Goal: Check status: Check status

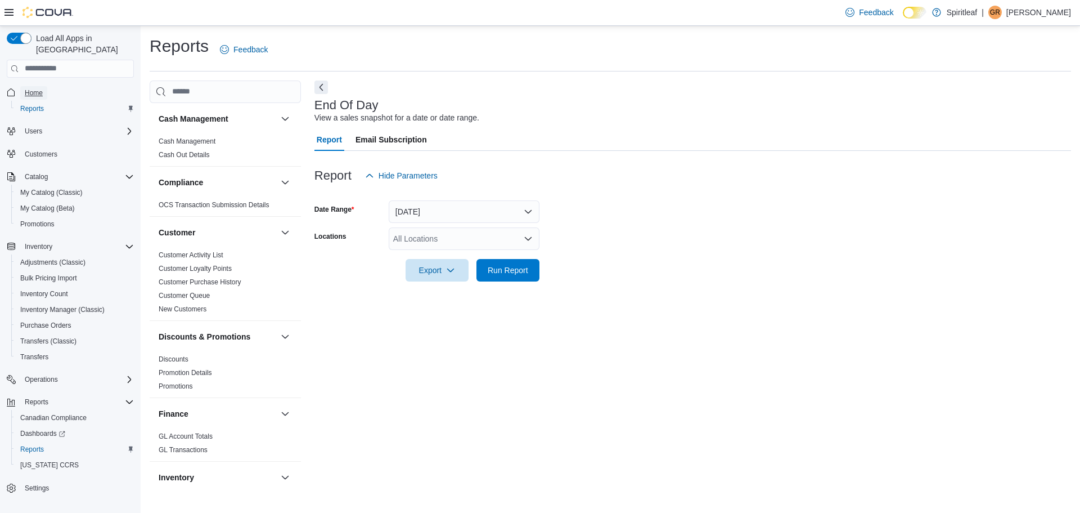
click at [35, 88] on span "Home" at bounding box center [34, 92] width 18 height 9
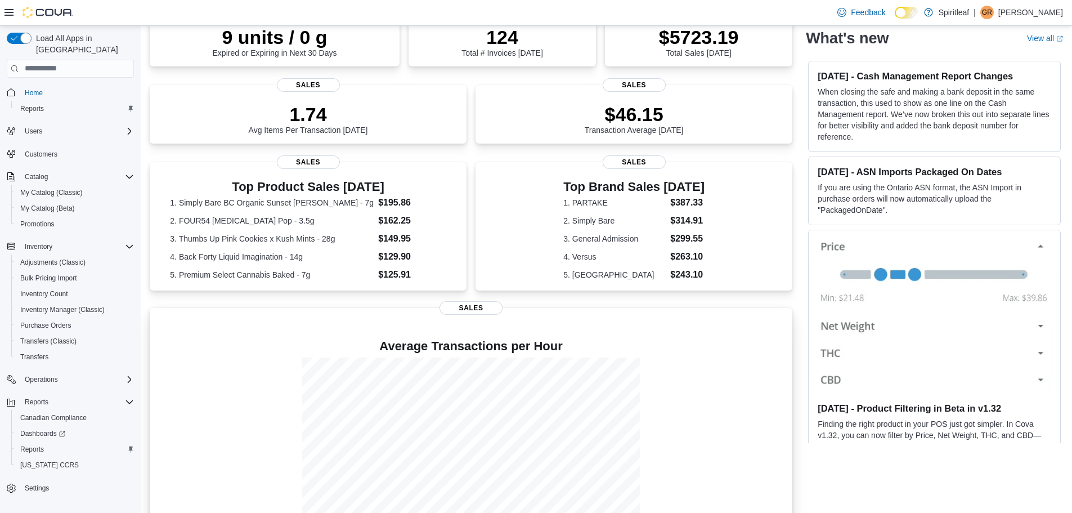
scroll to position [167, 0]
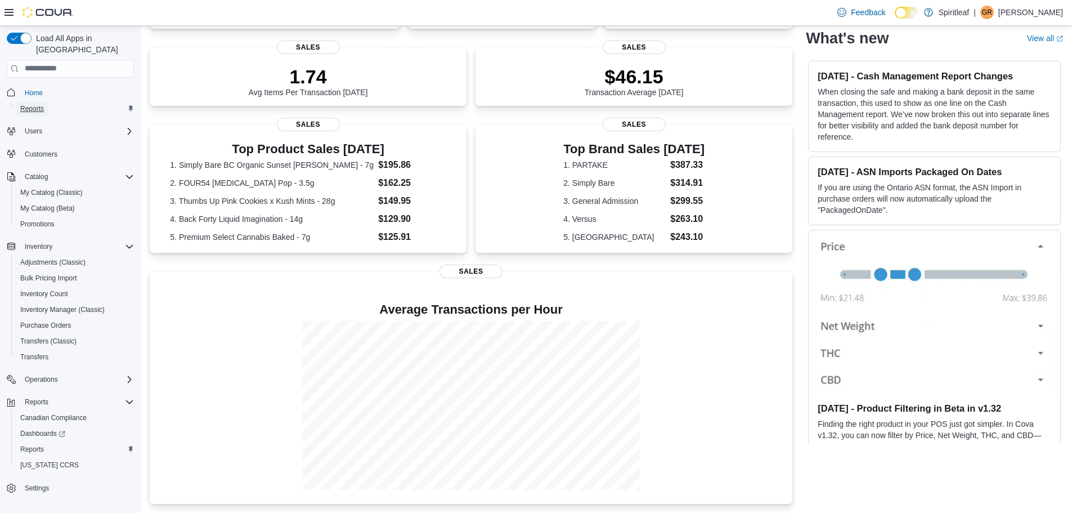
click at [38, 104] on span "Reports" at bounding box center [32, 108] width 24 height 9
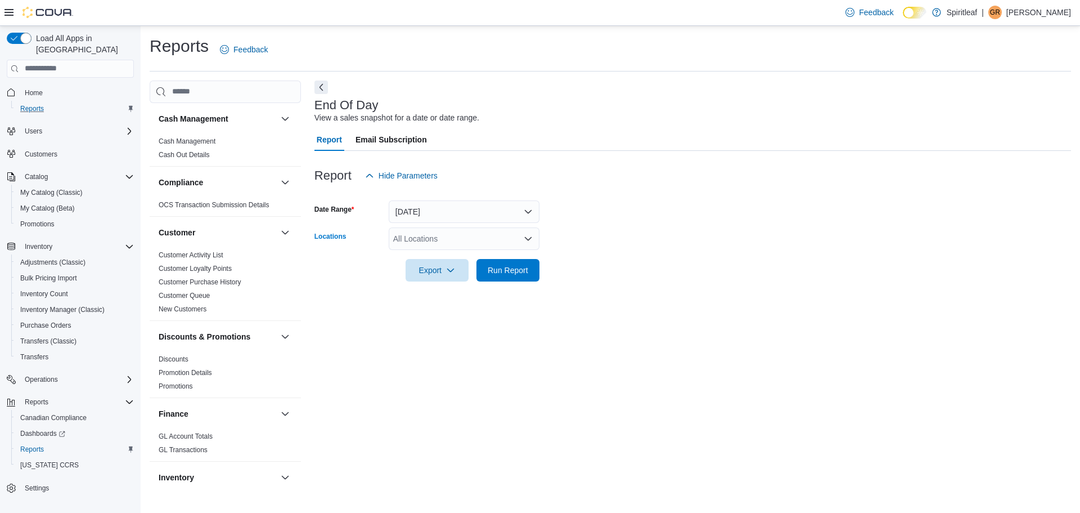
click at [438, 242] on div "All Locations" at bounding box center [464, 238] width 151 height 23
type input "***"
click at [464, 257] on span "216 - Millrise ([GEOGRAPHIC_DATA])" at bounding box center [497, 257] width 134 height 11
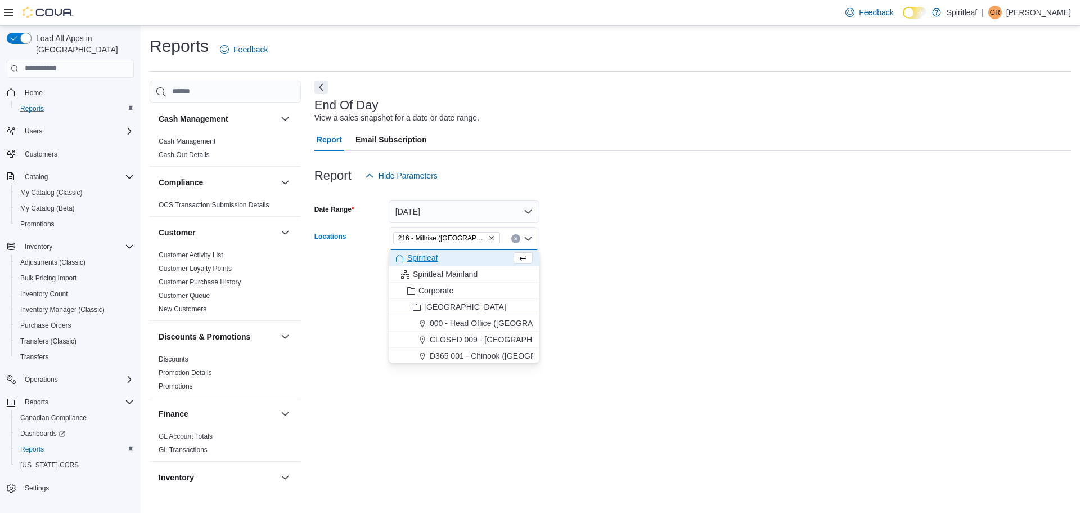
drag, startPoint x: 649, startPoint y: 252, endPoint x: 500, endPoint y: 251, distance: 149.1
click at [648, 252] on div at bounding box center [693, 254] width 757 height 9
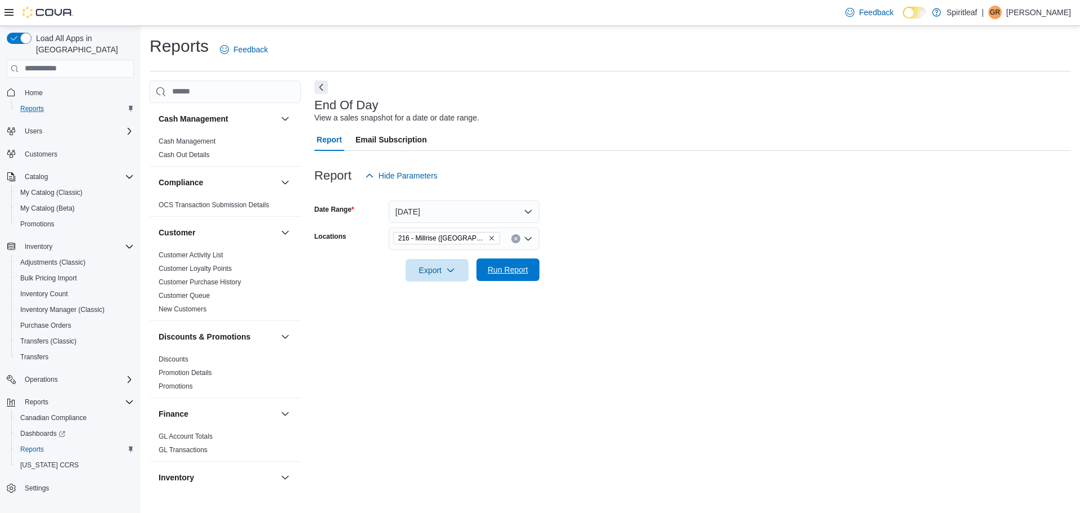
click at [520, 268] on span "Run Report" at bounding box center [508, 269] width 41 height 11
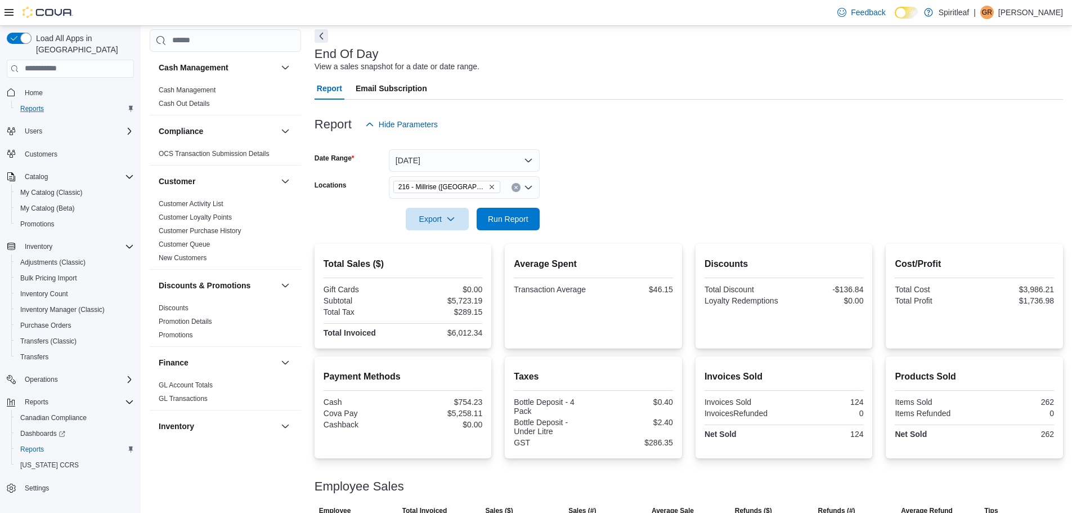
scroll to position [114, 0]
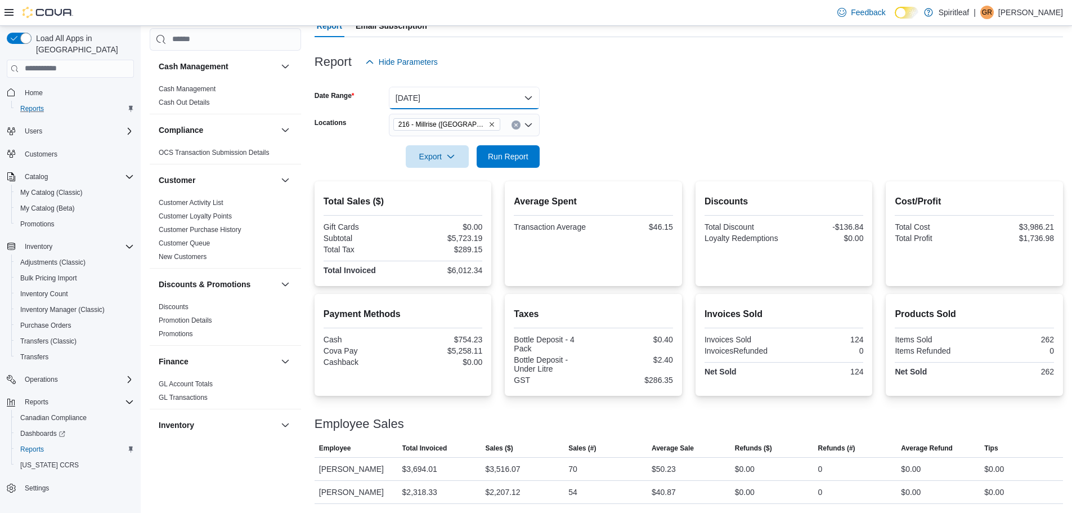
click at [462, 95] on button "[DATE]" at bounding box center [464, 98] width 151 height 23
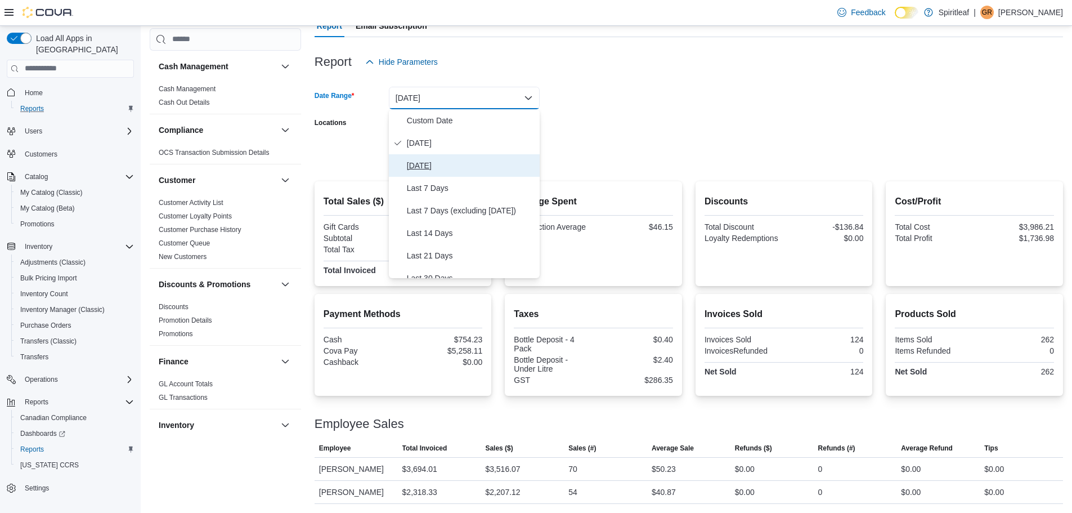
click at [437, 160] on span "[DATE]" at bounding box center [471, 166] width 128 height 14
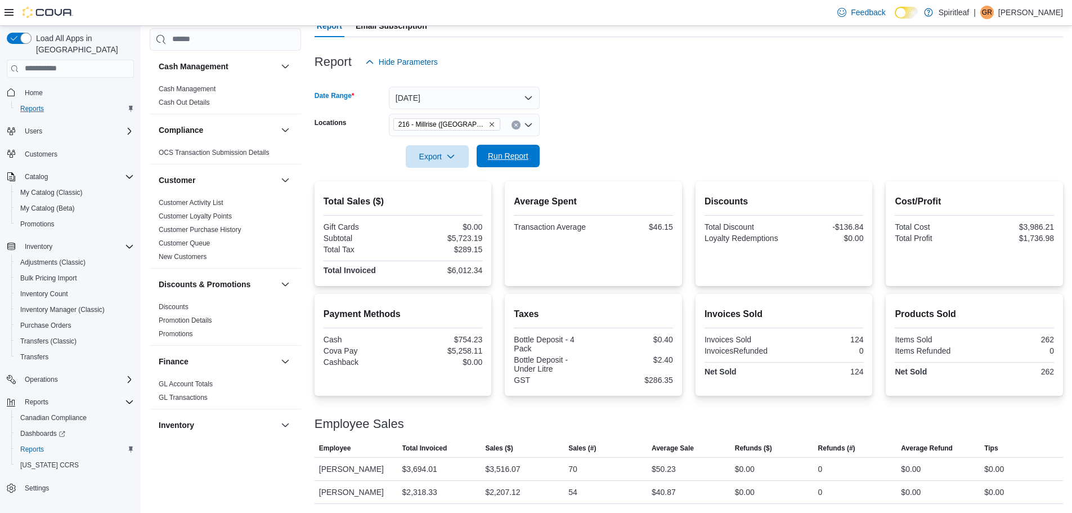
click at [507, 155] on span "Run Report" at bounding box center [508, 155] width 41 height 11
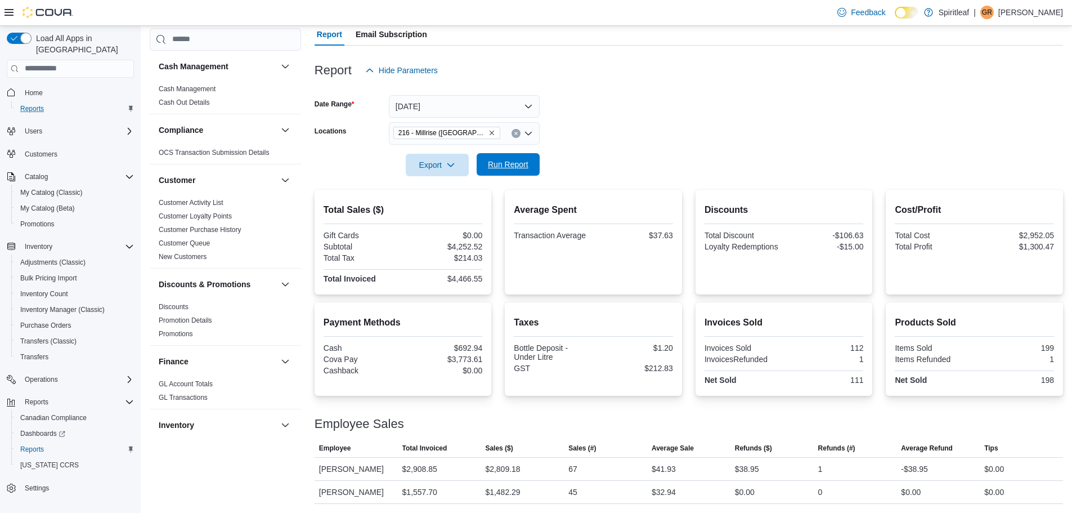
scroll to position [105, 0]
click at [448, 102] on button "[DATE]" at bounding box center [464, 106] width 151 height 23
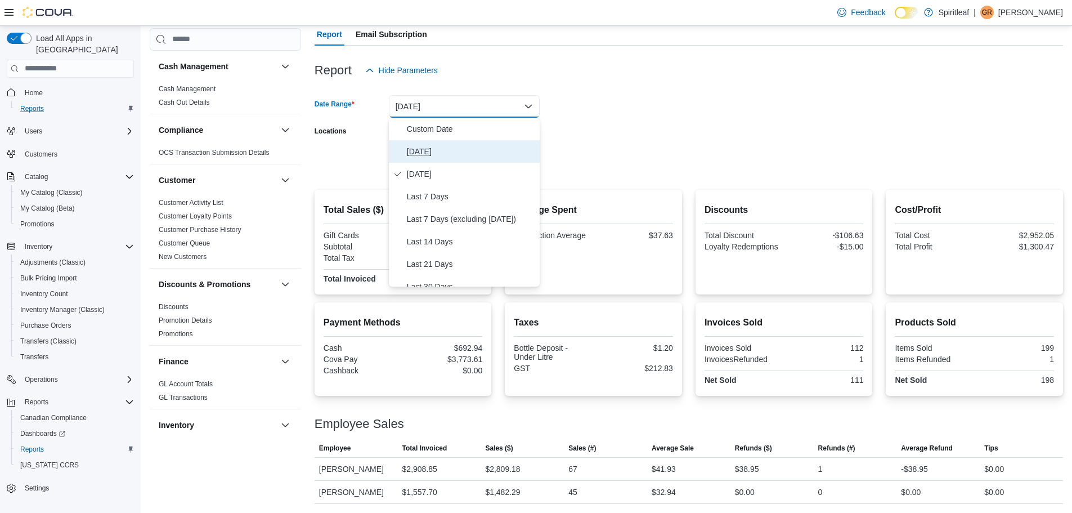
click at [427, 145] on span "[DATE]" at bounding box center [471, 152] width 128 height 14
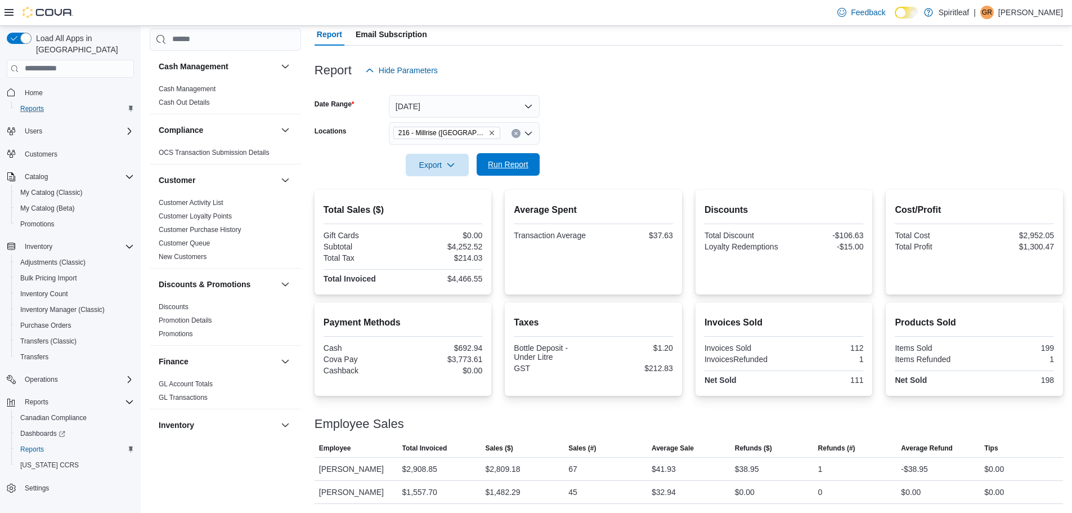
click at [514, 159] on span "Run Report" at bounding box center [508, 164] width 50 height 23
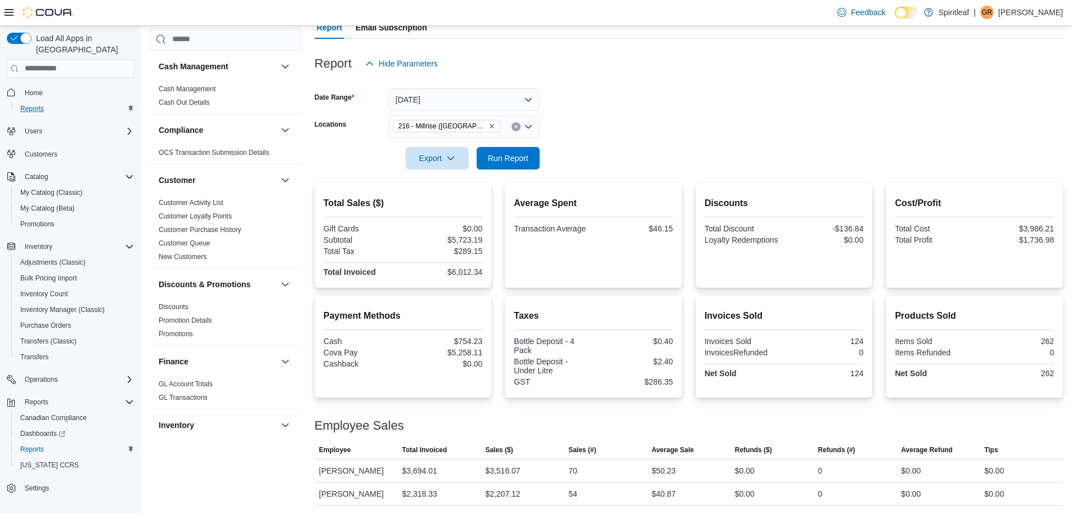
scroll to position [114, 0]
click at [499, 153] on span "Run Report" at bounding box center [508, 155] width 41 height 11
click at [35, 88] on span "Home" at bounding box center [34, 92] width 18 height 9
